Goal: Navigation & Orientation: Find specific page/section

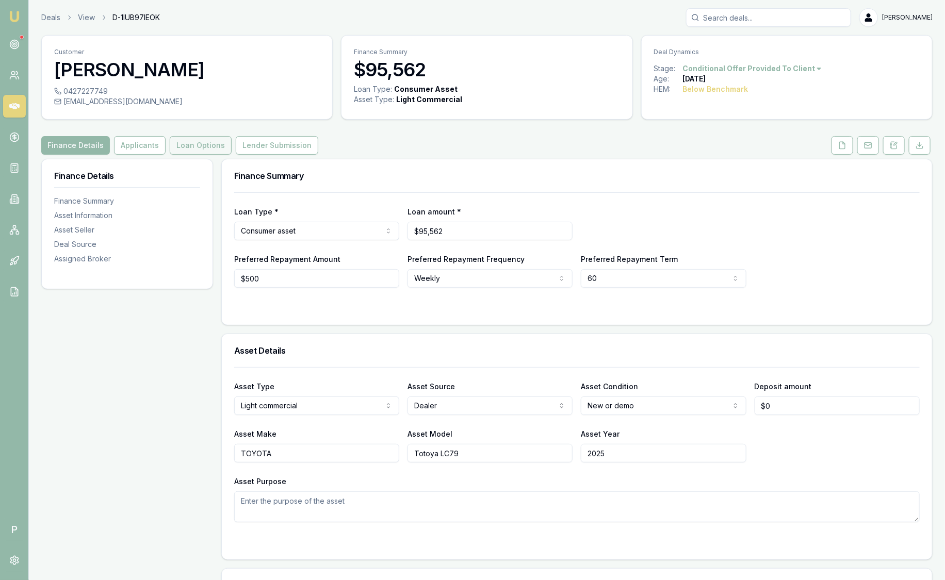
click at [191, 144] on button "Loan Options" at bounding box center [201, 145] width 62 height 19
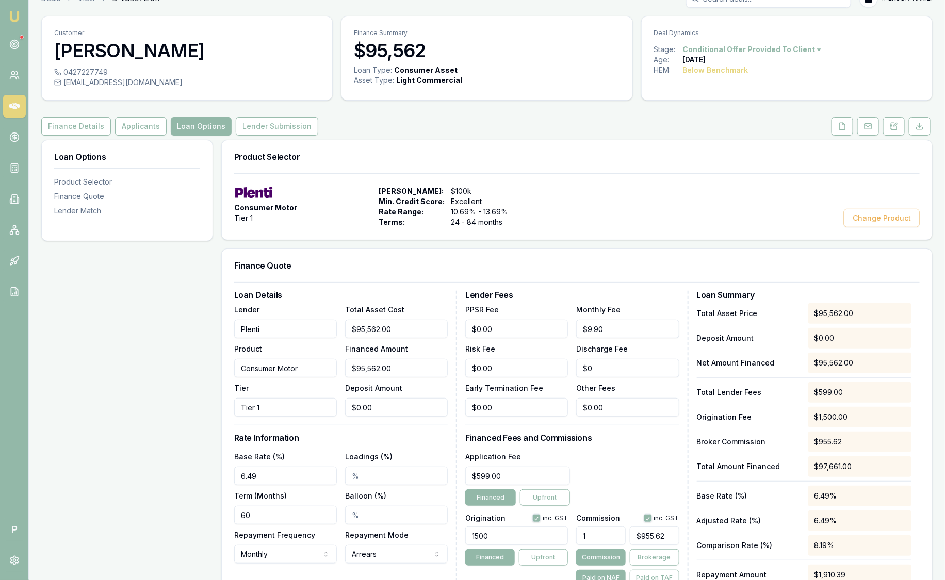
scroll to position [12, 0]
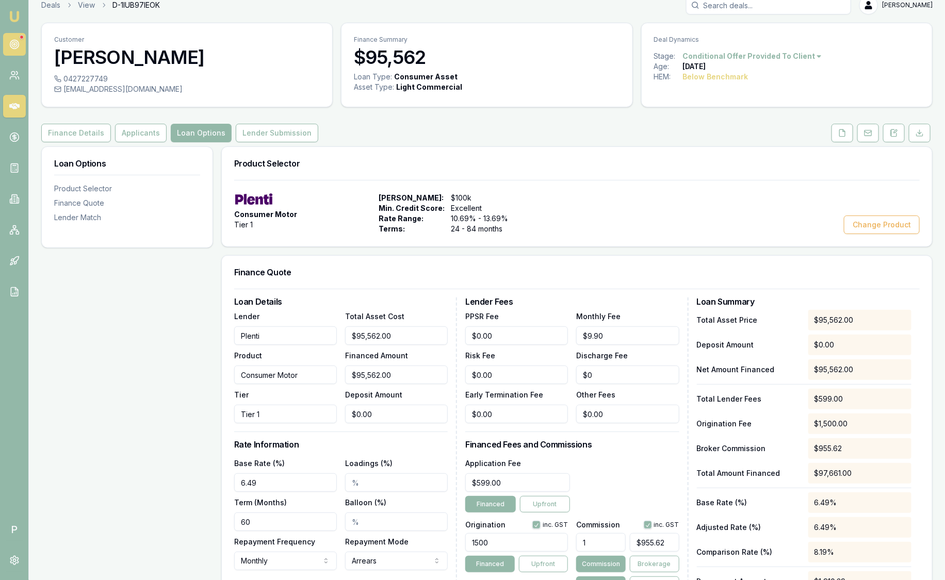
click at [11, 52] on link at bounding box center [14, 44] width 23 height 23
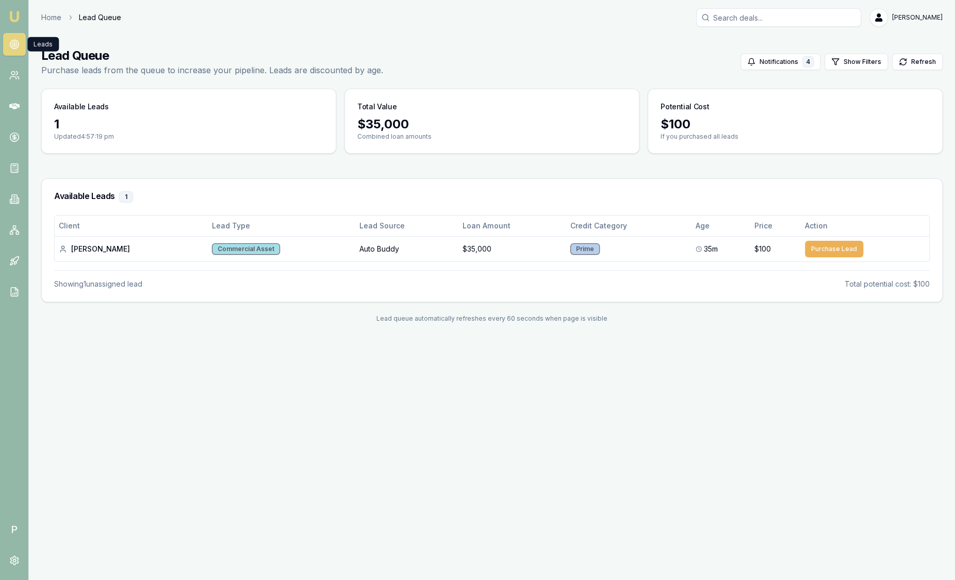
click at [16, 13] on img at bounding box center [14, 16] width 12 height 12
